Goal: Check status: Check status

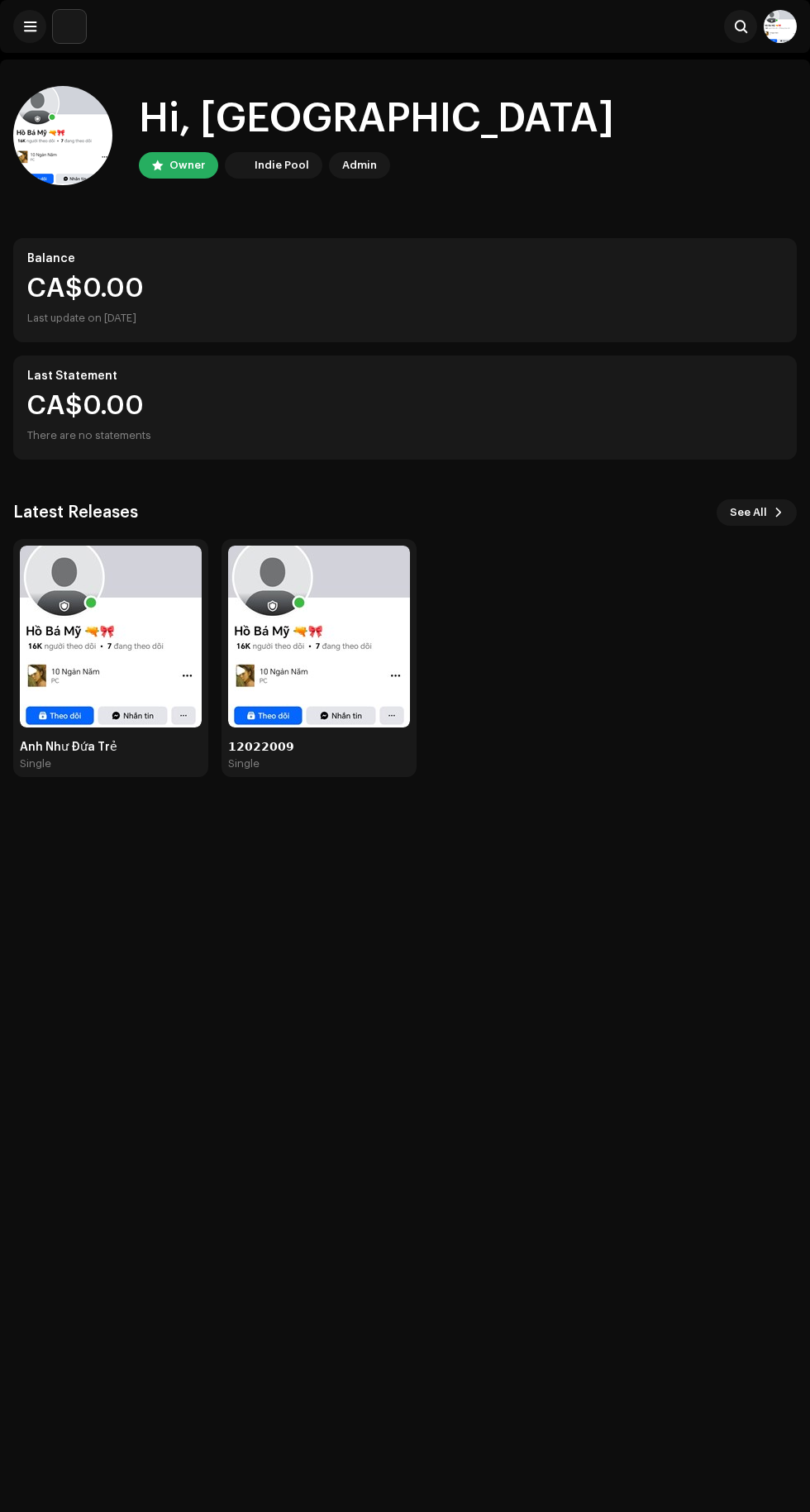
click at [352, 634] on img at bounding box center [319, 637] width 182 height 182
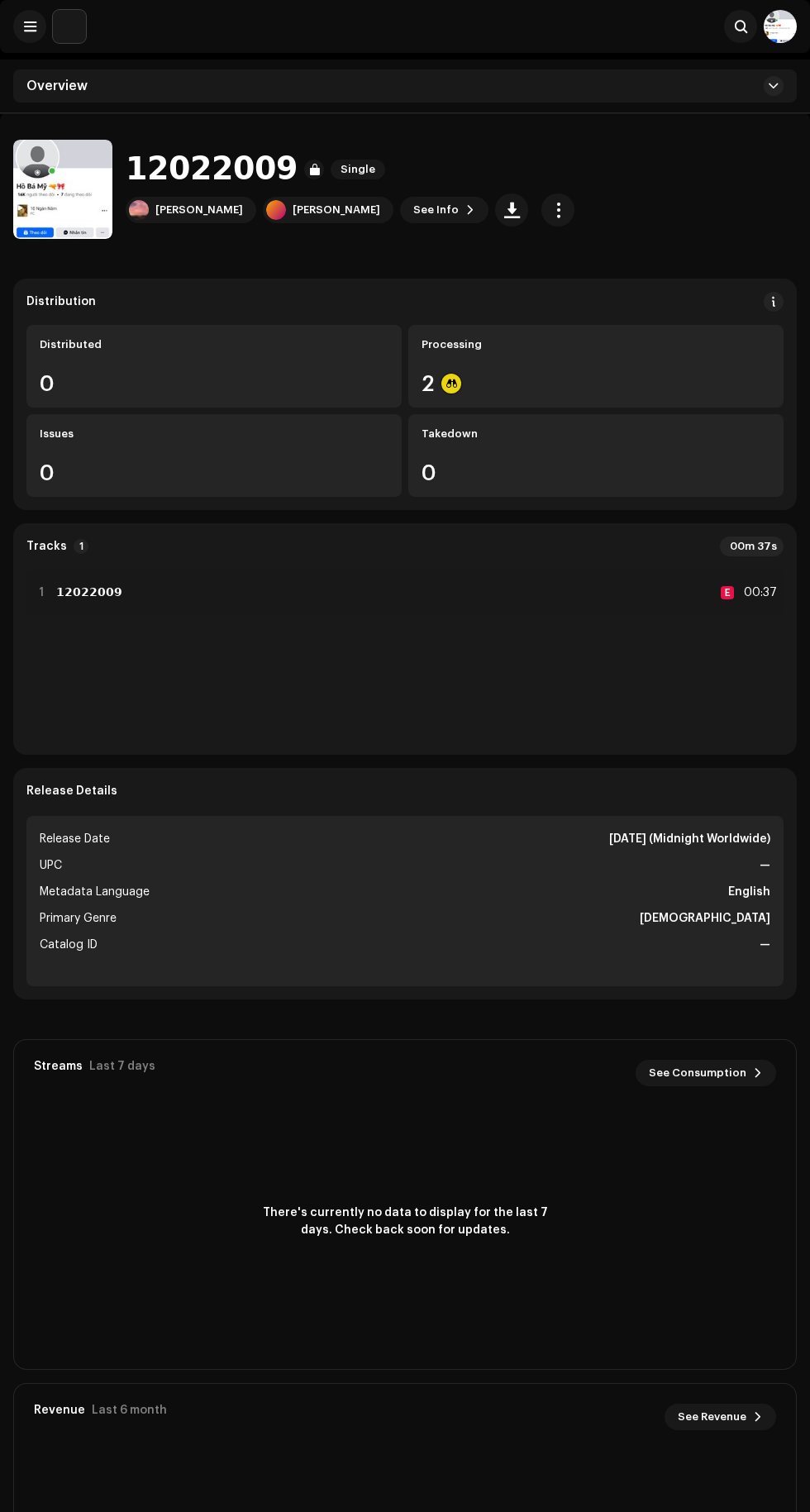
click at [770, 1250] on div "There's currently no data to display for the last 7 days. Check back soon for u…" at bounding box center [405, 1221] width 782 height 231
click at [765, 1244] on div "There's currently no data to display for the last 7 days. Check back soon for u…" at bounding box center [405, 1221] width 782 height 231
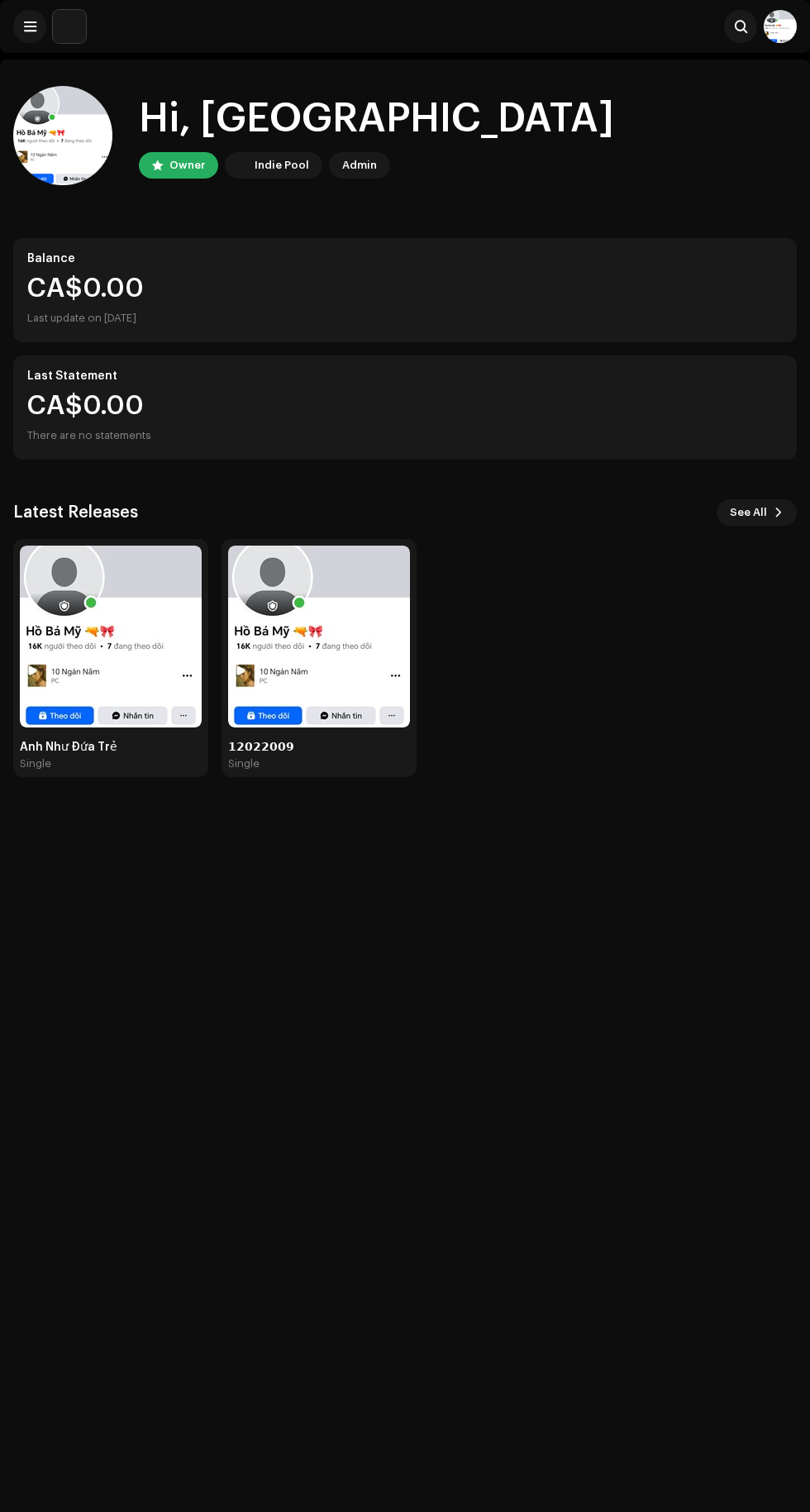
click at [126, 646] on img at bounding box center [111, 637] width 182 height 182
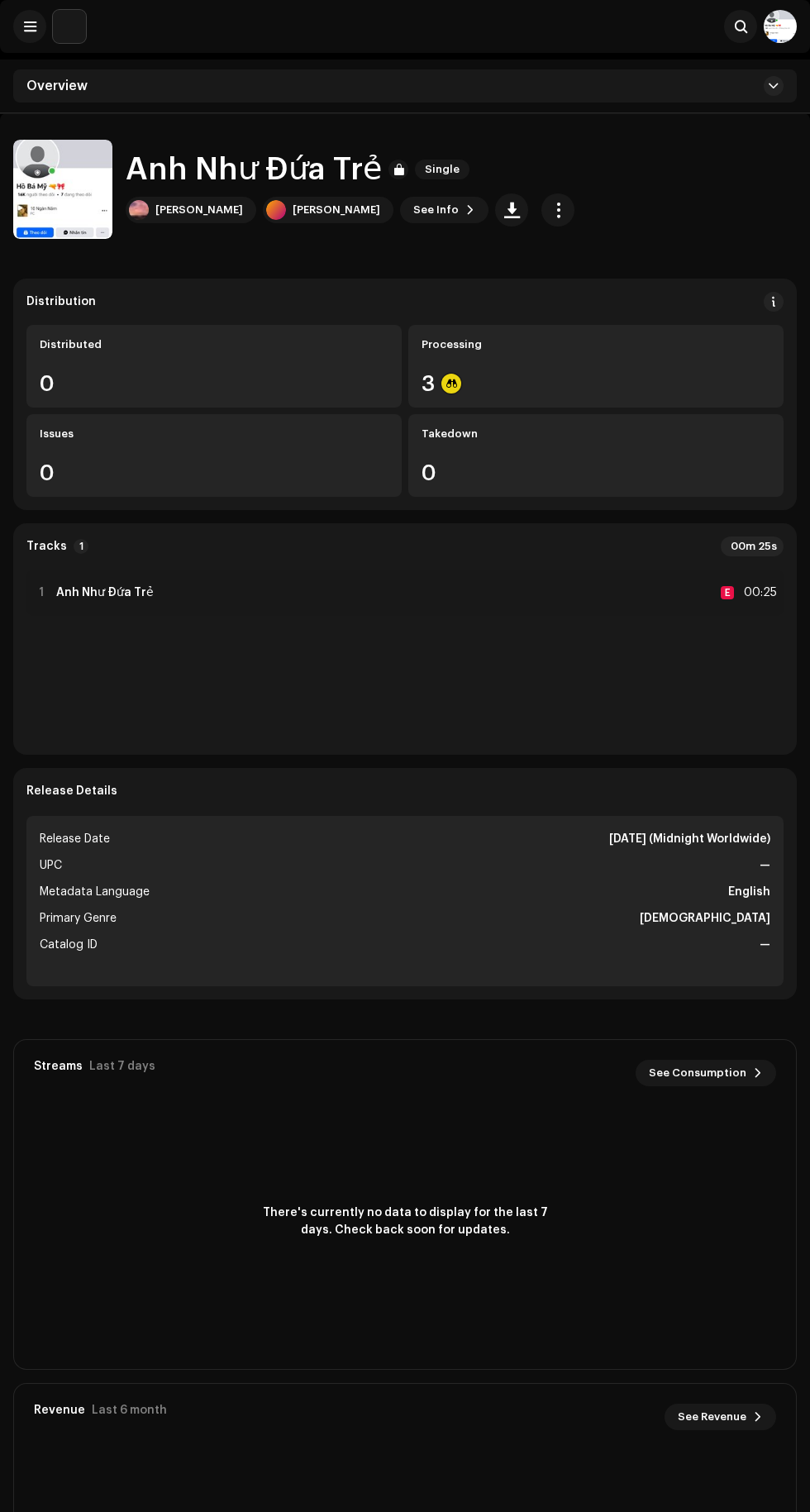
click at [661, 381] on div "3" at bounding box center [596, 383] width 349 height 22
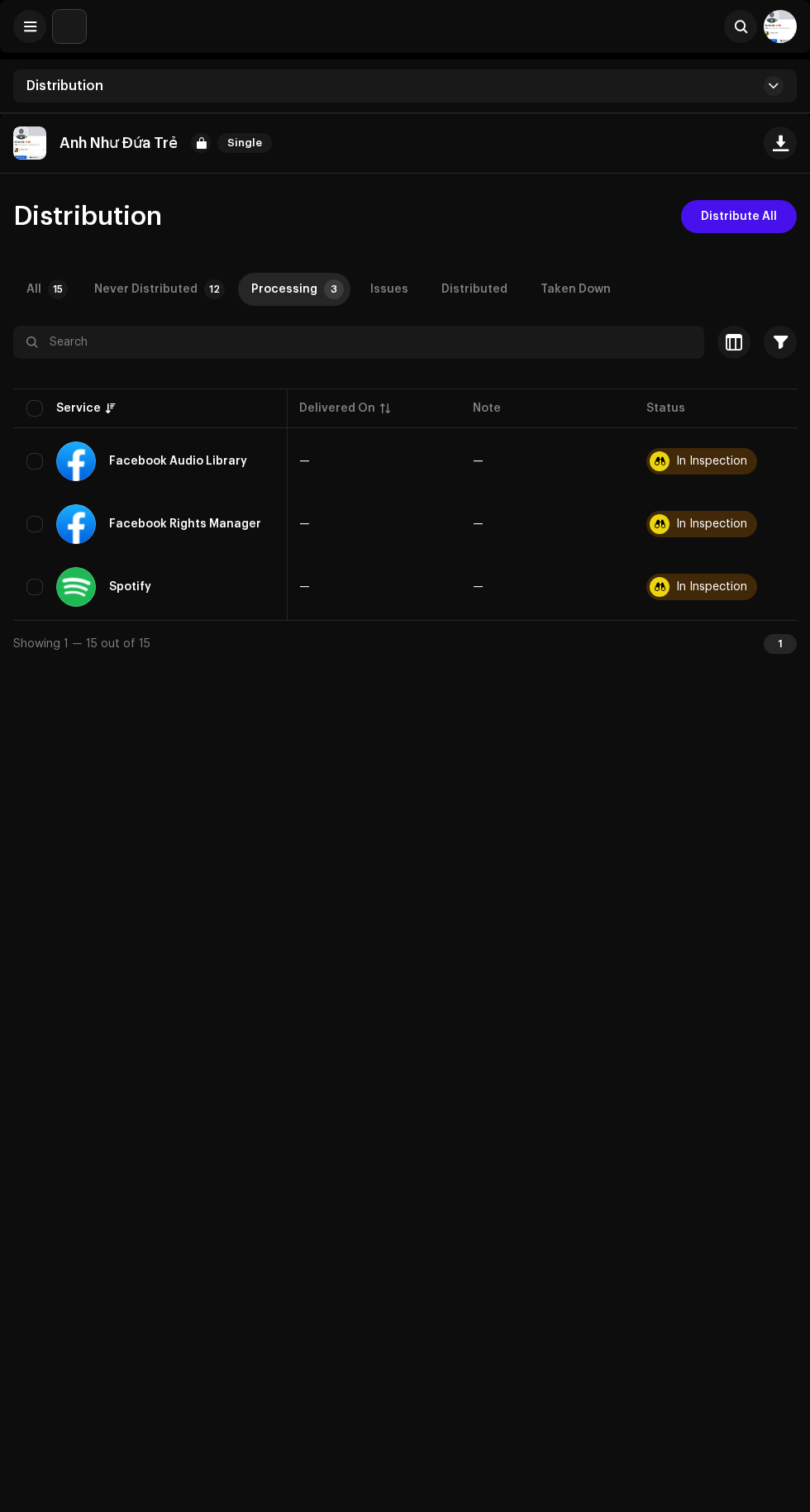
scroll to position [0, 229]
